Goal: Task Accomplishment & Management: Manage account settings

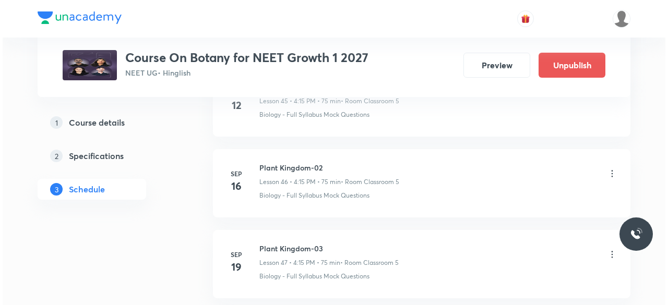
scroll to position [4557, 0]
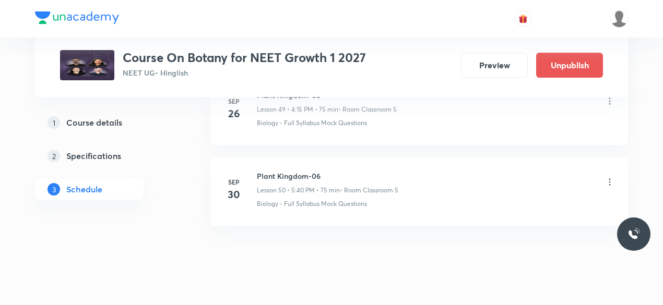
click at [612, 177] on icon at bounding box center [609, 182] width 10 height 10
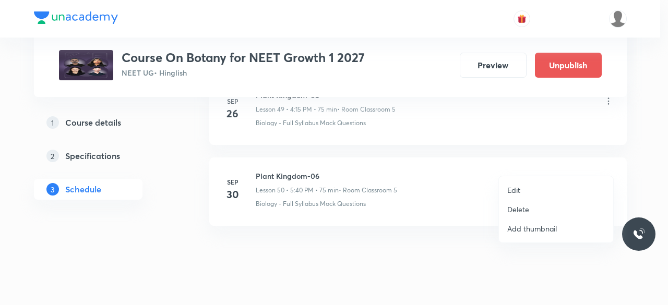
click at [516, 188] on p "Edit" at bounding box center [513, 190] width 13 height 11
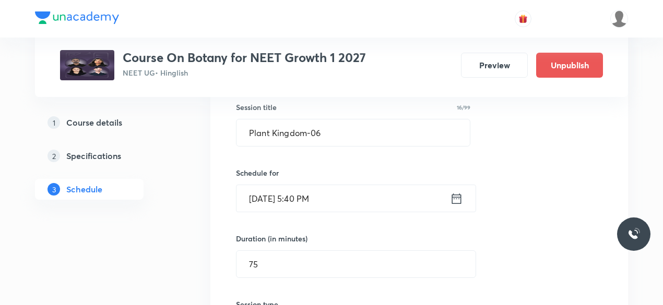
scroll to position [4154, 0]
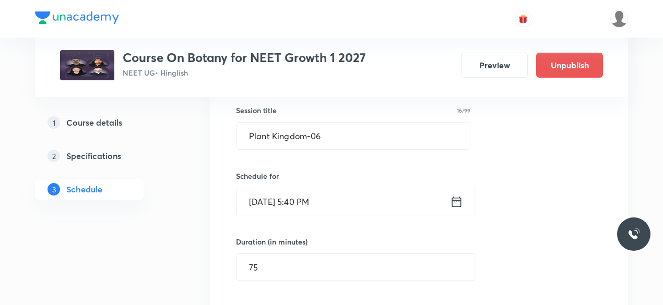
click at [460, 195] on icon at bounding box center [456, 202] width 13 height 15
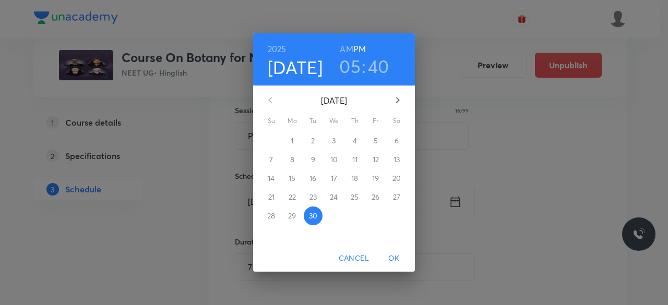
click at [351, 63] on h3 "05" at bounding box center [349, 66] width 21 height 22
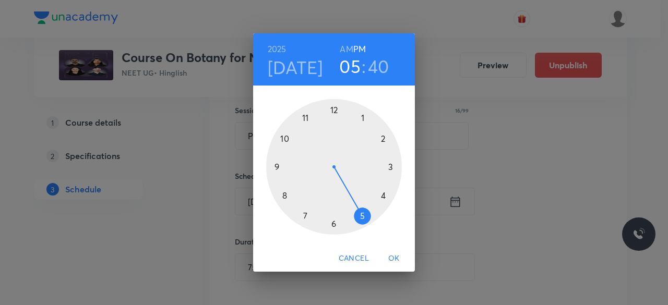
click at [378, 67] on h3 "40" at bounding box center [378, 66] width 21 height 22
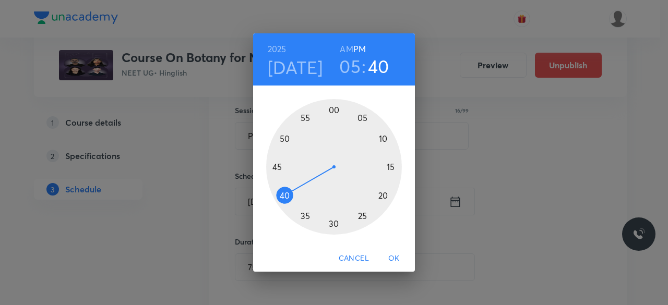
click at [277, 167] on div at bounding box center [334, 167] width 136 height 136
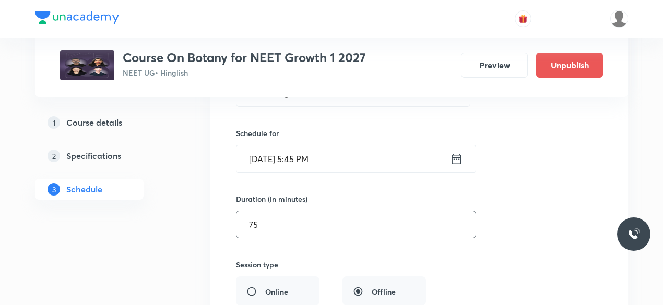
scroll to position [4199, 0]
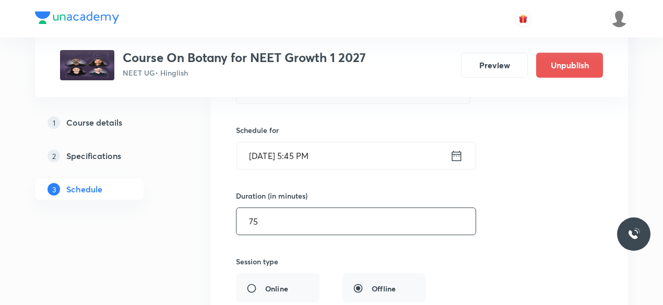
click at [270, 208] on input "75" at bounding box center [355, 221] width 239 height 27
type input "7"
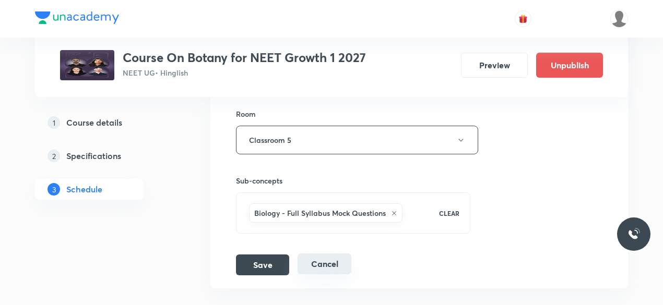
scroll to position [4417, 0]
type input "60"
click at [277, 254] on button "Save" at bounding box center [262, 264] width 53 height 21
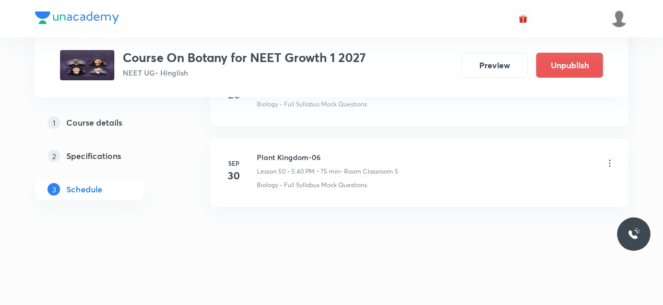
scroll to position [4079, 0]
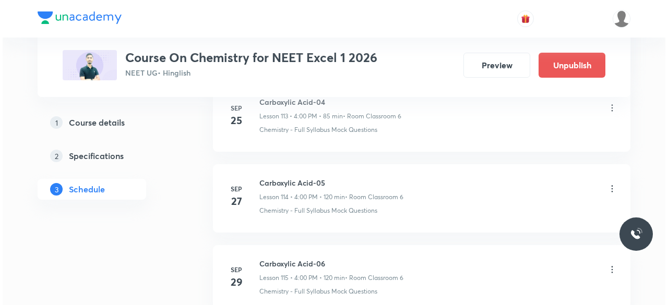
scroll to position [9874, 0]
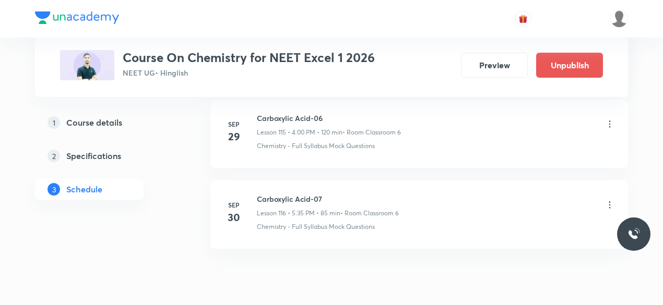
click at [609, 200] on icon at bounding box center [609, 205] width 10 height 10
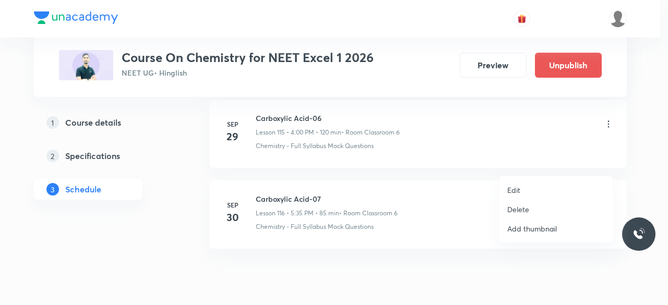
click at [516, 192] on p "Edit" at bounding box center [513, 190] width 13 height 11
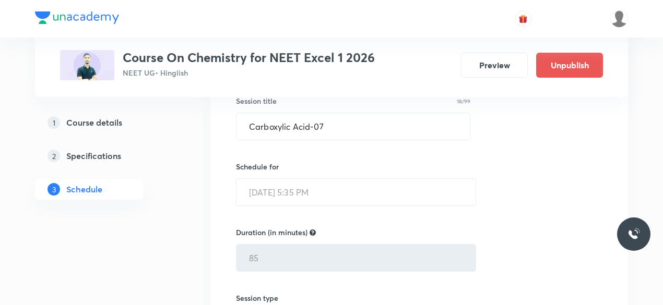
scroll to position [9503, 0]
